Goal: Task Accomplishment & Management: Manage account settings

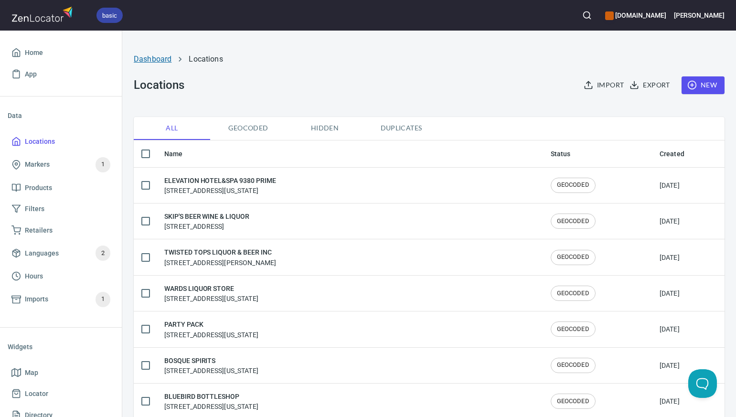
click at [160, 57] on link "Dashboard" at bounding box center [153, 58] width 38 height 9
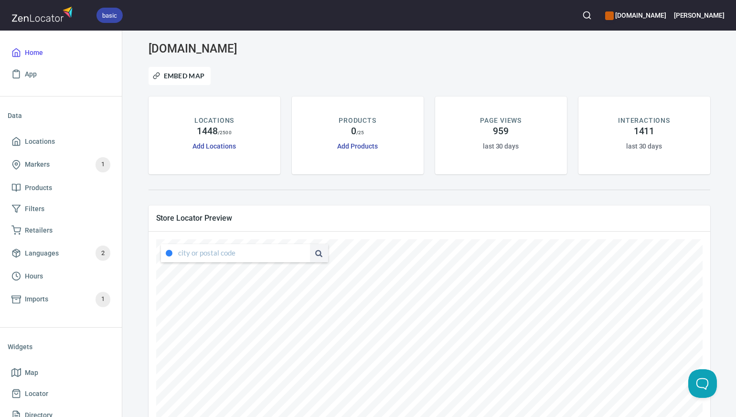
type input "[STREET_ADDRESS][US_STATE]"
click at [332, 259] on div "[STREET_ADDRESS][US_STATE] submit issue , © MapTiler , © OpenStreetMap ZenLocat…" at bounding box center [429, 392] width 546 height 306
click at [275, 273] on li "80209, [GEOGRAPHIC_DATA], [US_STATE], [GEOGRAPHIC_DATA]" at bounding box center [235, 272] width 149 height 18
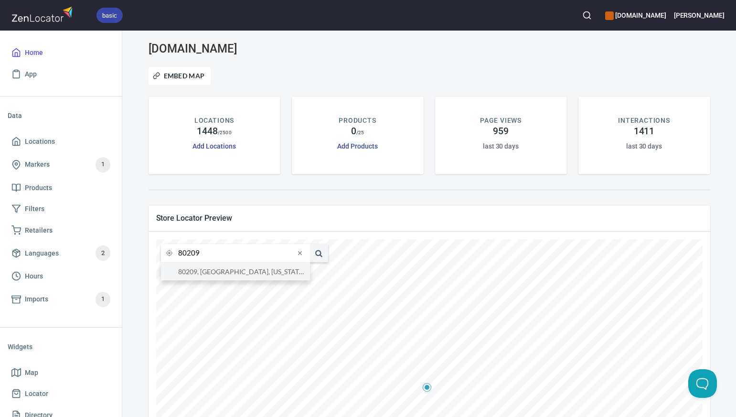
type input "80209, [GEOGRAPHIC_DATA], [US_STATE], [GEOGRAPHIC_DATA]"
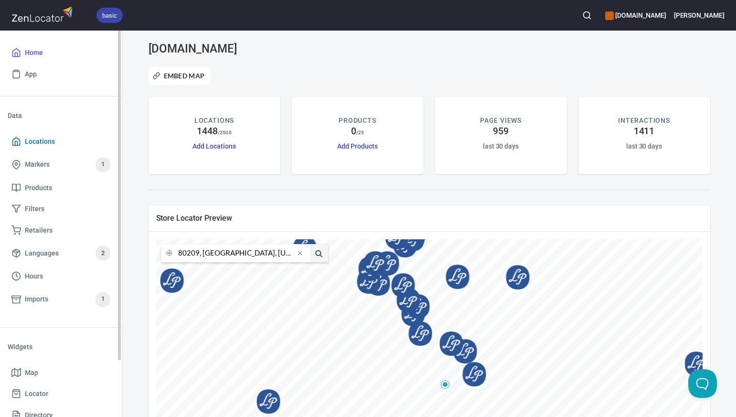
click at [56, 139] on span "Locations" at bounding box center [60, 142] width 99 height 12
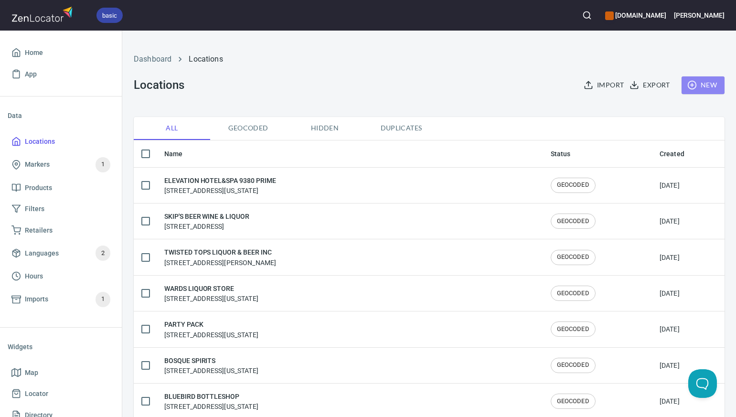
click at [706, 84] on span "New" at bounding box center [703, 85] width 28 height 12
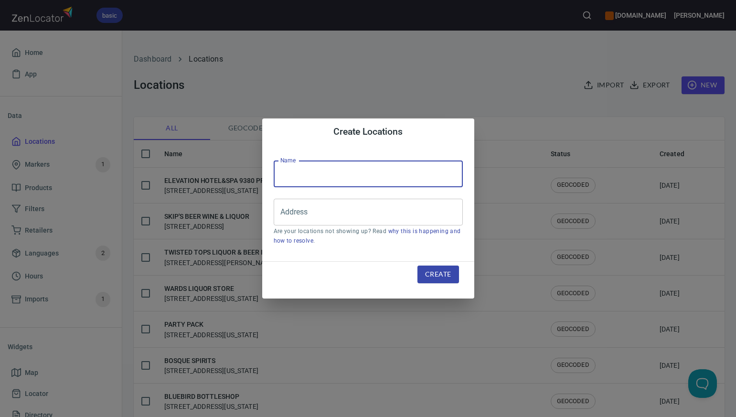
click at [287, 172] on input "text" at bounding box center [368, 173] width 189 height 27
paste input "[PERSON_NAME] WINE & LIQUOR MART"
type input "[PERSON_NAME] WINE & LIQUOR MART"
click at [287, 211] on input "Address" at bounding box center [361, 212] width 166 height 18
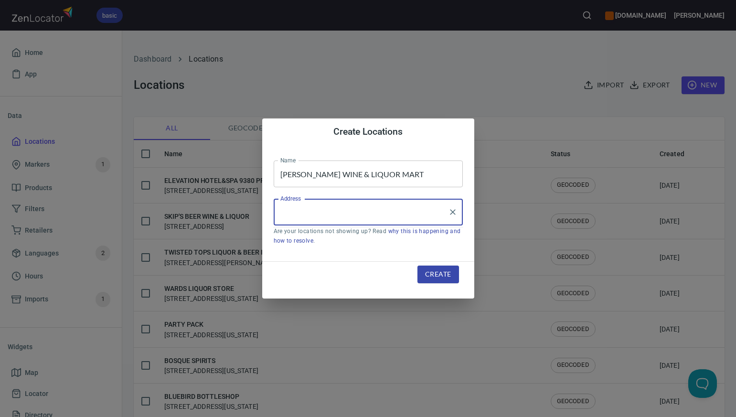
paste input "[STREET_ADDRESS]"
click at [315, 242] on li "[STREET_ADDRESS][US_STATE]" at bounding box center [368, 239] width 189 height 17
type input "[STREET_ADDRESS][US_STATE]"
click at [435, 274] on span "Create" at bounding box center [438, 274] width 26 height 12
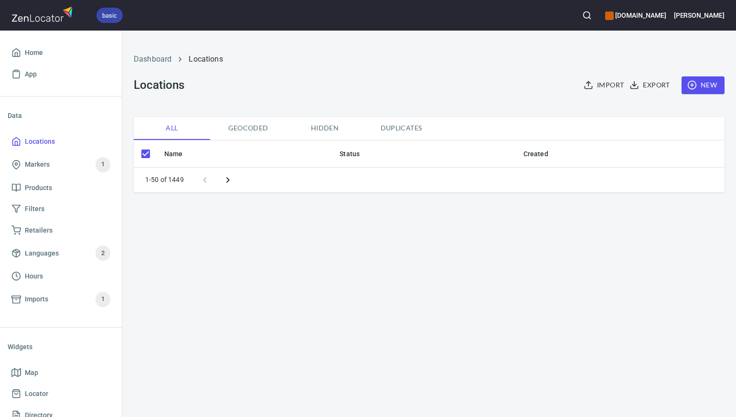
checkbox input "false"
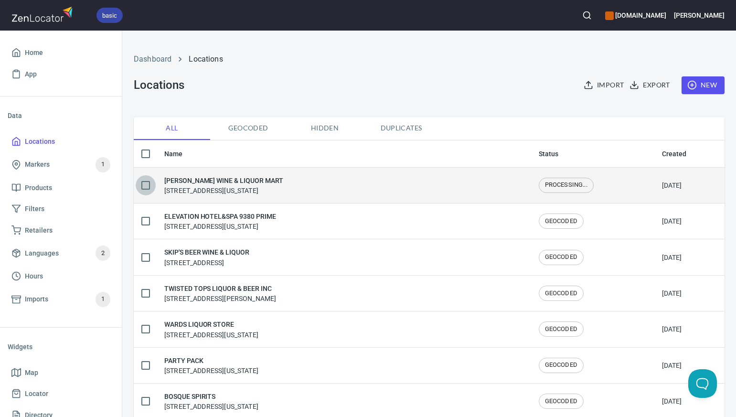
click at [141, 185] on input "checkbox" at bounding box center [146, 185] width 20 height 20
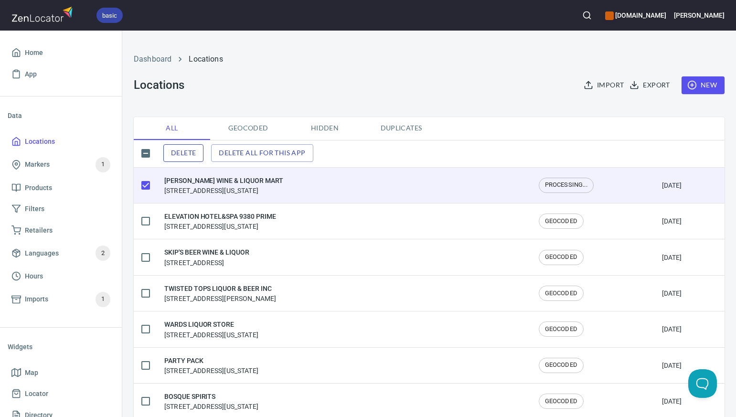
click at [185, 152] on span "Delete" at bounding box center [183, 153] width 25 height 12
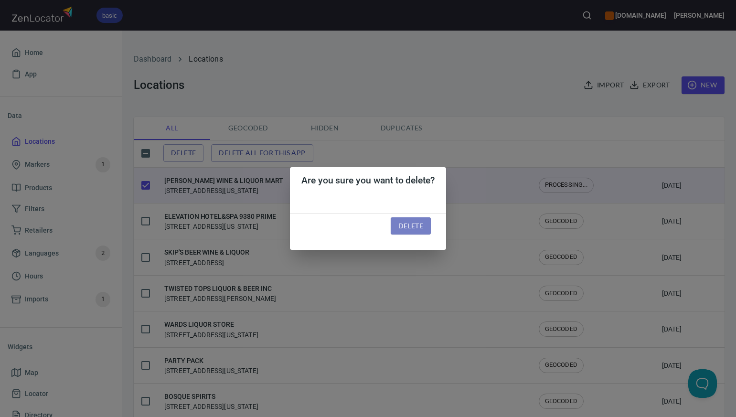
click at [402, 222] on span "Delete" at bounding box center [410, 226] width 25 height 12
checkbox input "false"
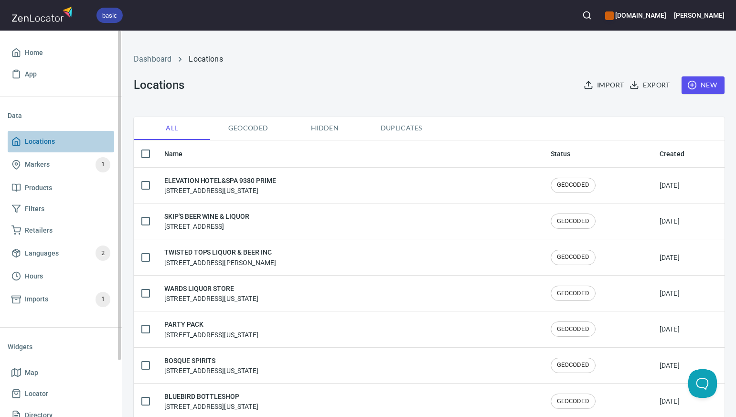
click at [46, 141] on span "Locations" at bounding box center [40, 142] width 30 height 12
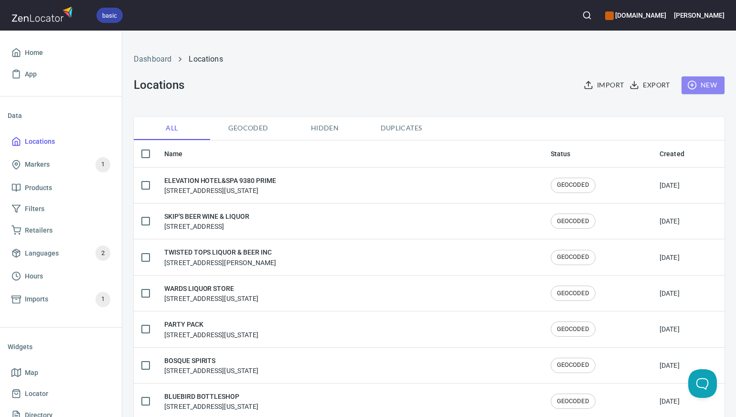
click at [710, 82] on span "New" at bounding box center [703, 85] width 28 height 12
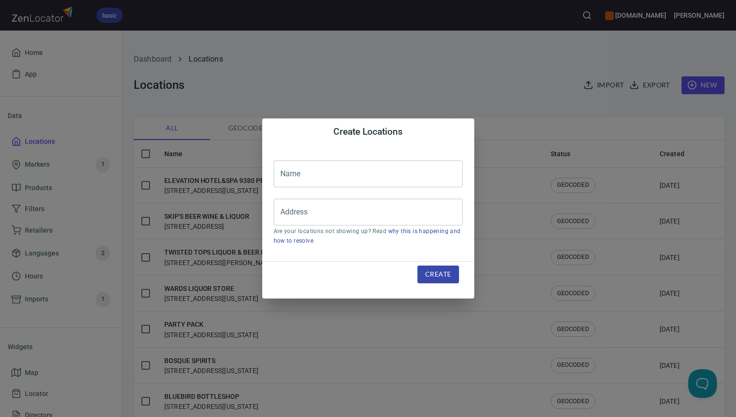
click at [297, 170] on input "text" at bounding box center [368, 173] width 189 height 27
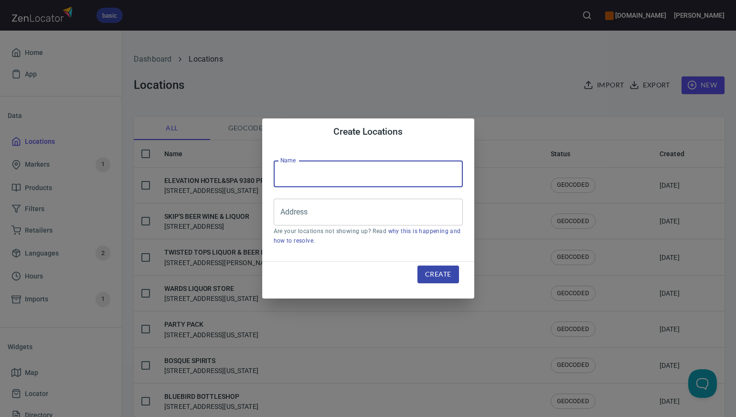
paste input "[PERSON_NAME] WINE & LIQUOR MART"
type input "[PERSON_NAME] WINE & LIQUOR MART"
click at [284, 211] on input "Address" at bounding box center [361, 212] width 166 height 18
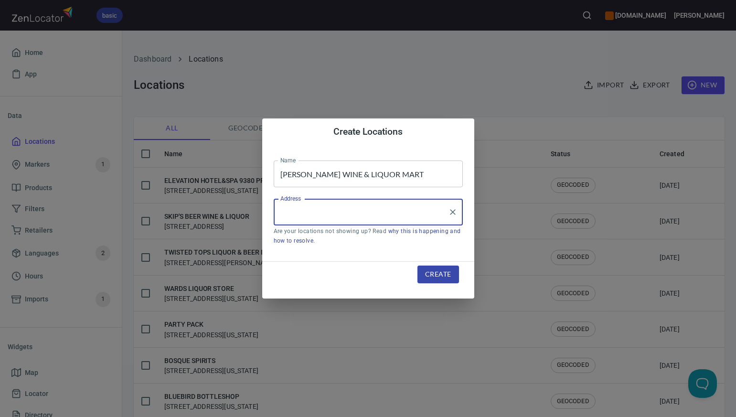
paste input "[STREET_ADDRESS]"
click at [310, 243] on li "[STREET_ADDRESS][US_STATE]" at bounding box center [368, 239] width 189 height 17
type input "[STREET_ADDRESS][US_STATE]"
click at [432, 275] on span "Create" at bounding box center [438, 274] width 26 height 12
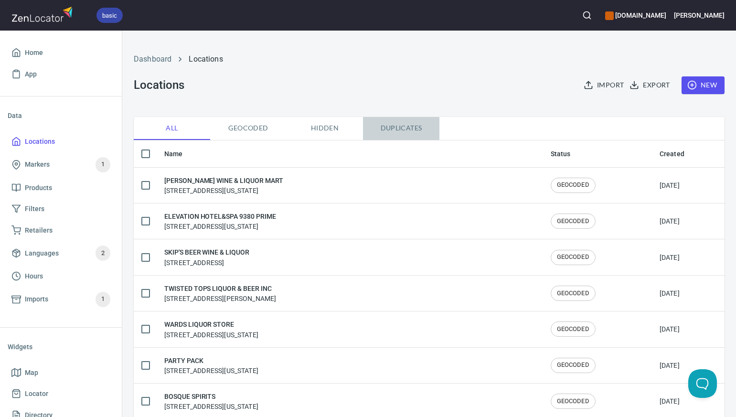
click at [401, 129] on span "Duplicates" at bounding box center [401, 128] width 65 height 12
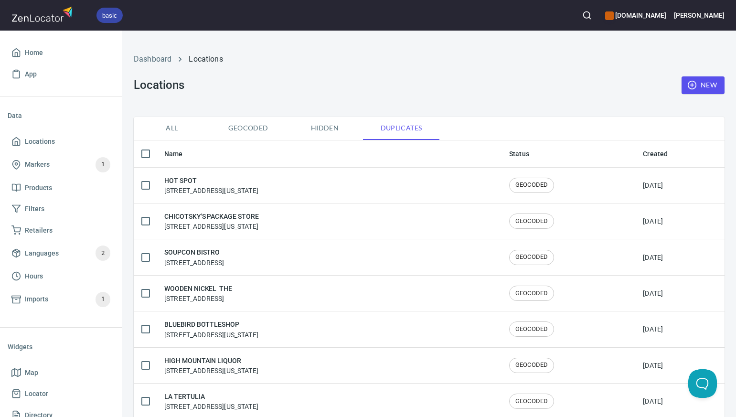
checkbox input "false"
click at [175, 129] on span "All" at bounding box center [171, 128] width 65 height 12
